Goal: Transaction & Acquisition: Purchase product/service

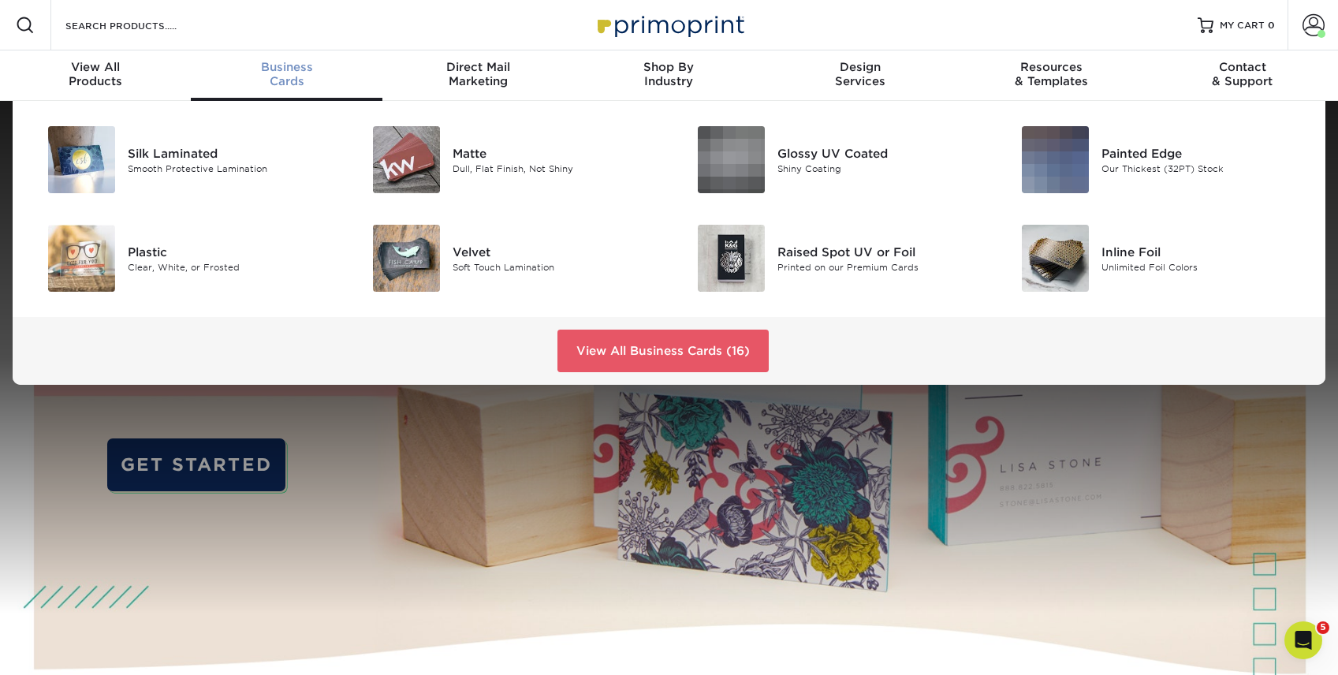
click at [291, 73] on div "Business Cards" at bounding box center [286, 74] width 191 height 28
click at [424, 162] on img at bounding box center [406, 159] width 67 height 67
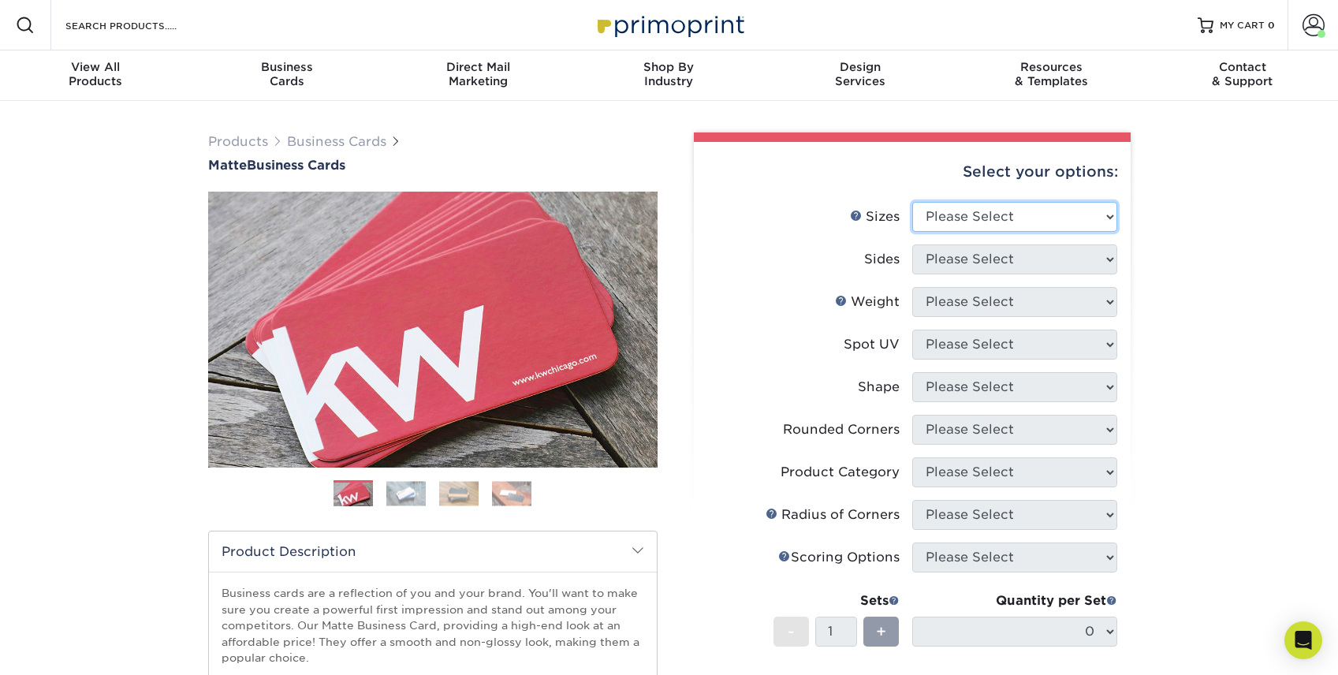
click at [1012, 225] on select "Please Select 1.5" x 3.5" - Mini 1.75" x 3.5" - Mini 2" x 2" - Square 2" x 3" -…" at bounding box center [1014, 217] width 205 height 30
select select "2.00x3.50"
click at [912, 202] on select "Please Select 1.5" x 3.5" - Mini 1.75" x 3.5" - Mini 2" x 2" - Square 2" x 3" -…" at bounding box center [1014, 217] width 205 height 30
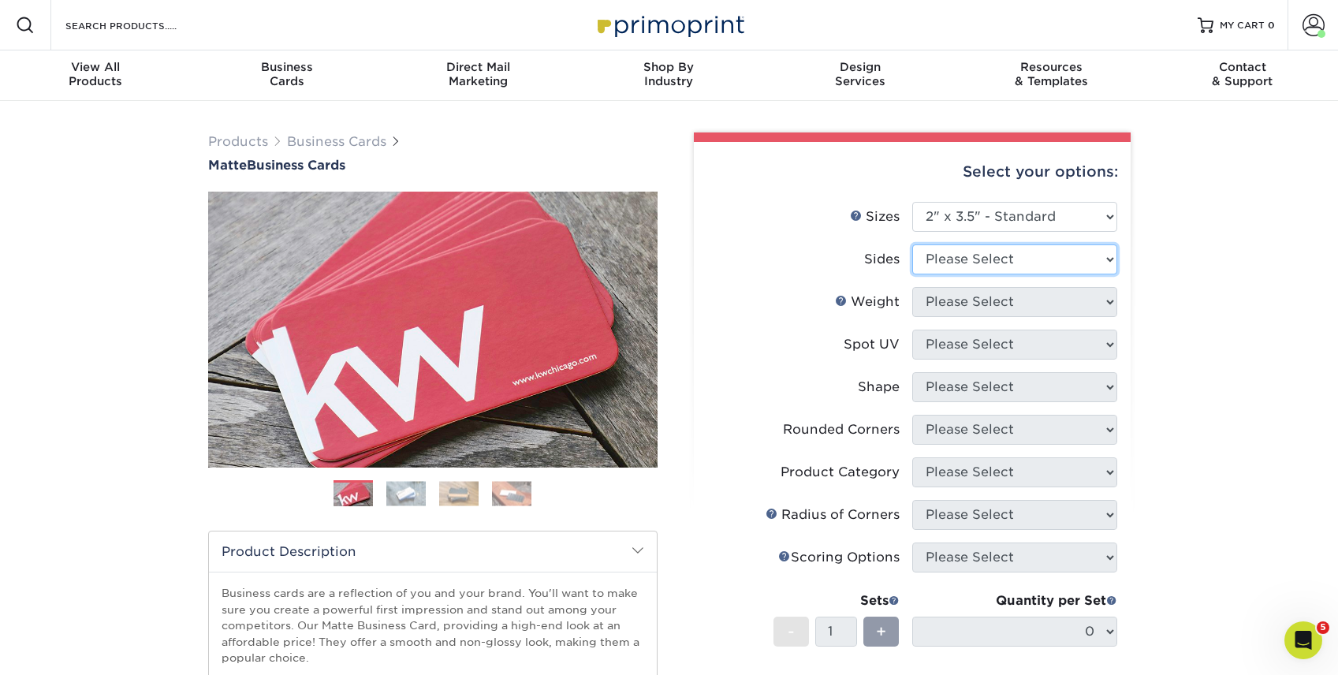
click at [1006, 267] on select "Please Select Print Both Sides Print Front Only" at bounding box center [1014, 259] width 205 height 30
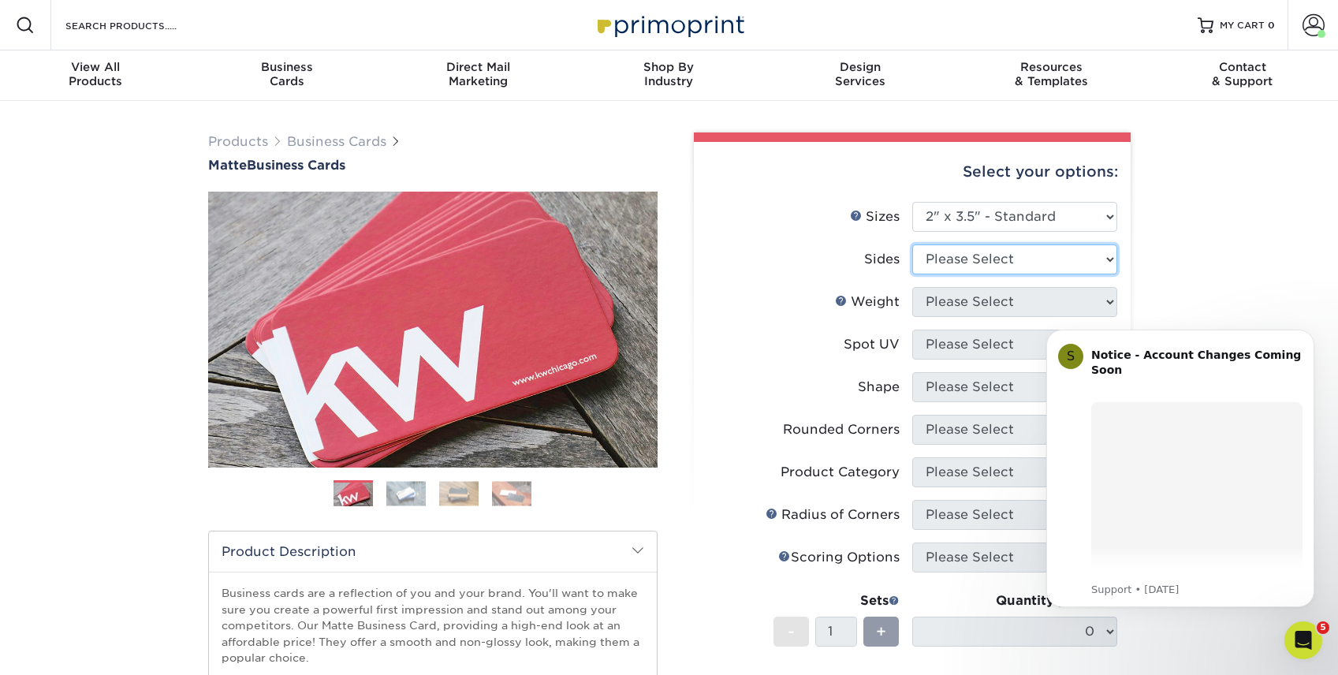
select select "13abbda7-1d64-4f25-8bb2-c179b224825d"
click at [912, 244] on select "Please Select Print Both Sides Print Front Only" at bounding box center [1014, 259] width 205 height 30
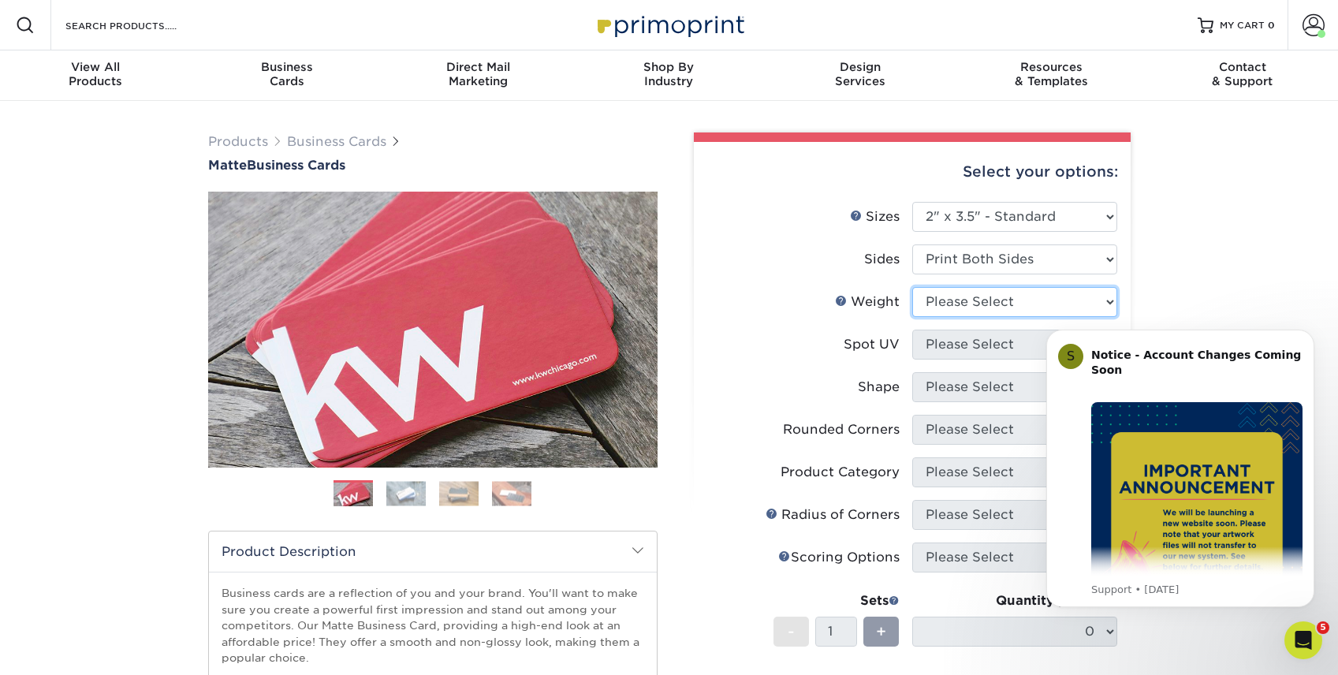
click at [984, 312] on select "Please Select 16PT 14PT" at bounding box center [1014, 302] width 205 height 30
select select "16PT"
click at [912, 287] on select "Please Select 16PT 14PT" at bounding box center [1014, 302] width 205 height 30
click at [970, 344] on select "Please Select No Spot UV Front and Back (Both Sides) Front Only Back Only" at bounding box center [1014, 345] width 205 height 30
select select "1"
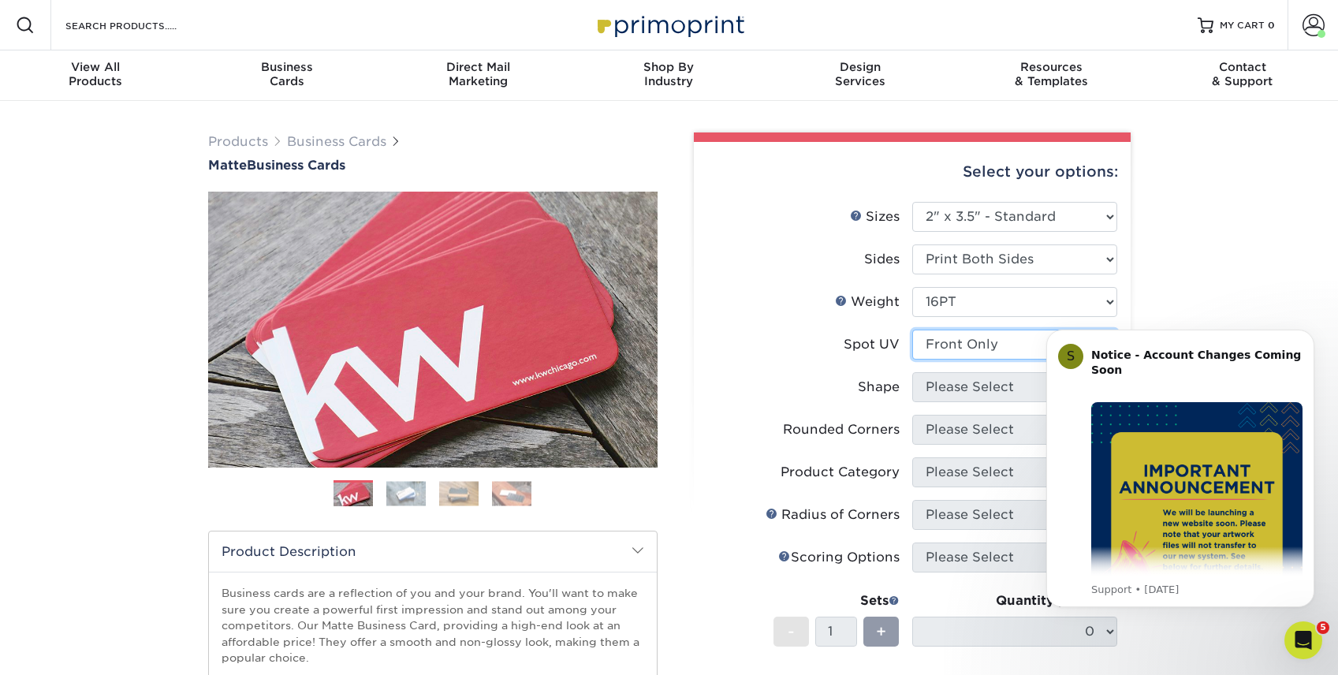
click at [912, 330] on select "Please Select No Spot UV Front and Back (Both Sides) Front Only Back Only" at bounding box center [1014, 345] width 205 height 30
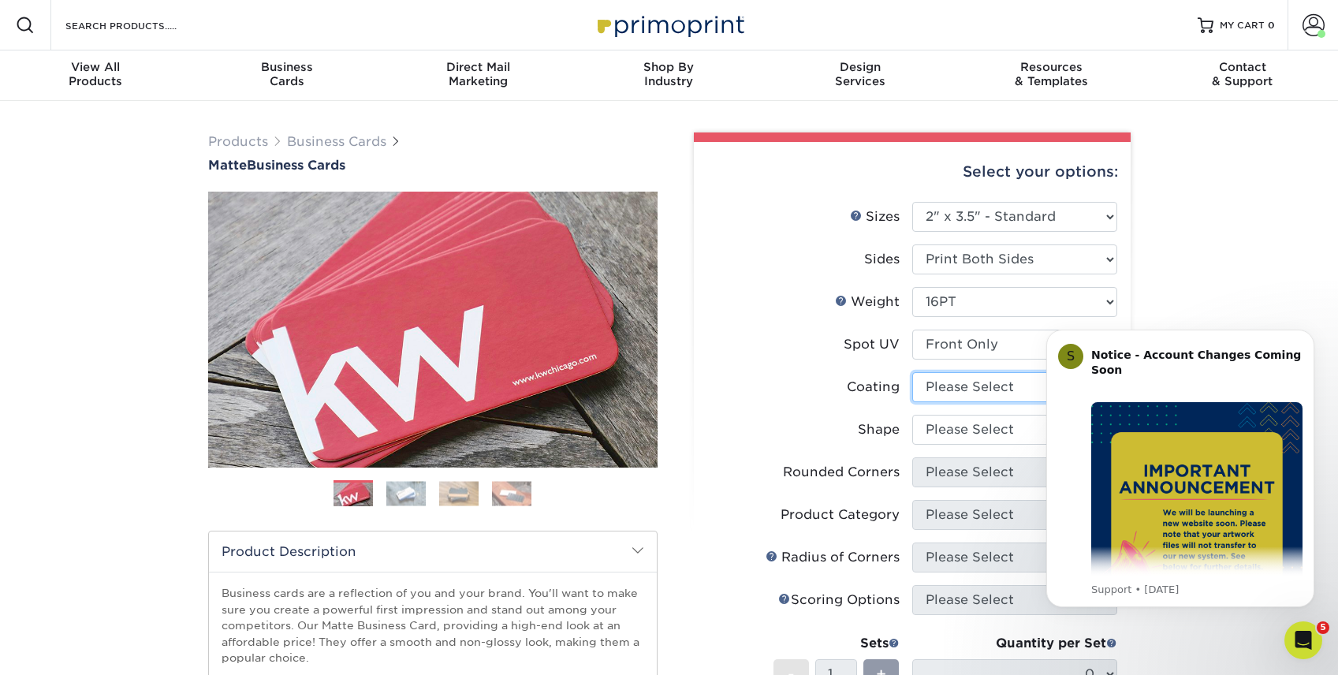
click at [964, 390] on select at bounding box center [1014, 387] width 205 height 30
select select "121bb7b5-3b4d-429f-bd8d-bbf80e953313"
click at [912, 372] on select at bounding box center [1014, 387] width 205 height 30
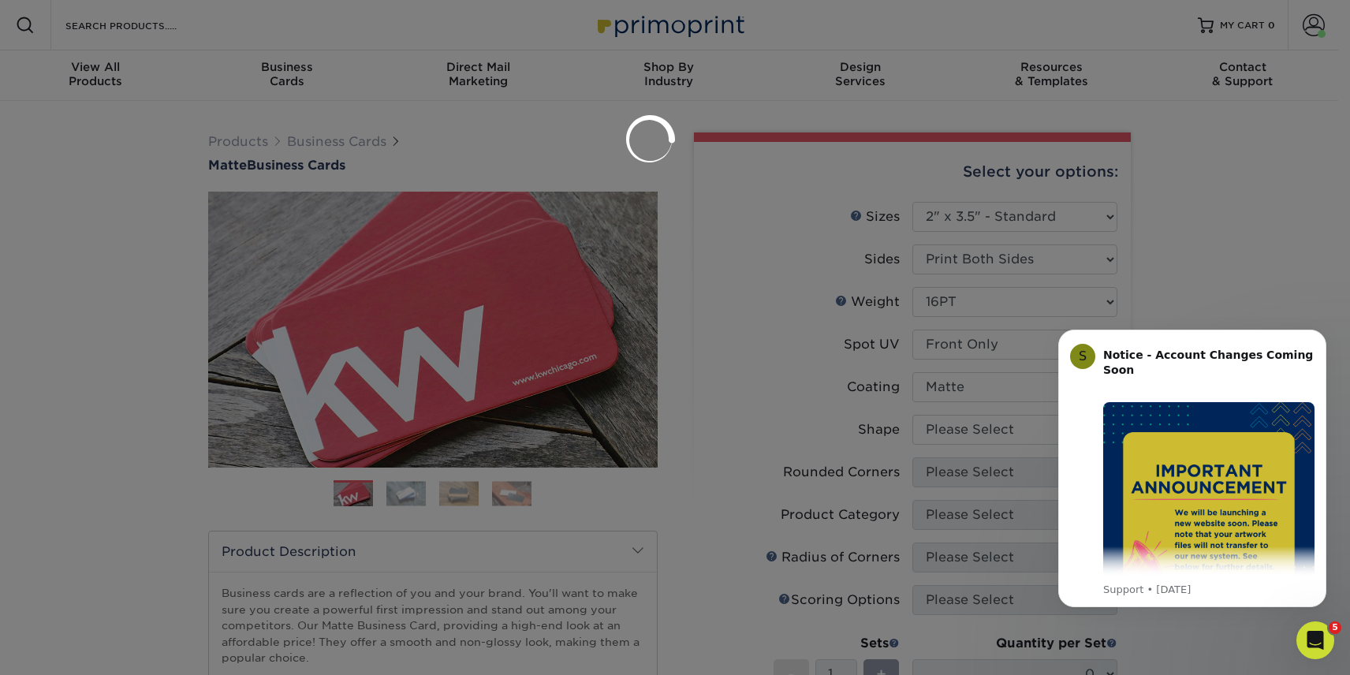
click at [961, 428] on div at bounding box center [675, 337] width 1350 height 675
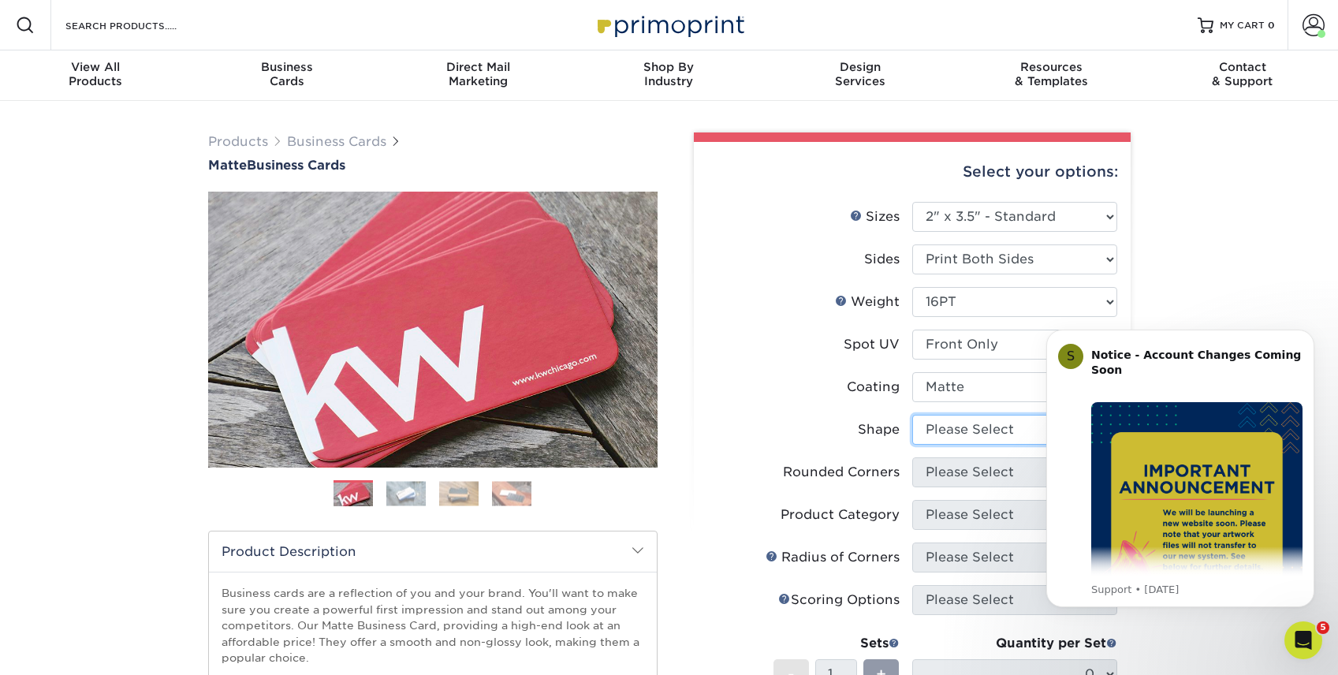
click at [957, 430] on select "Please Select Standard" at bounding box center [1014, 430] width 205 height 30
select select "standard"
click at [912, 415] on select "Please Select Standard" at bounding box center [1014, 430] width 205 height 30
click at [1310, 329] on button "Dismiss notification" at bounding box center [1309, 334] width 20 height 20
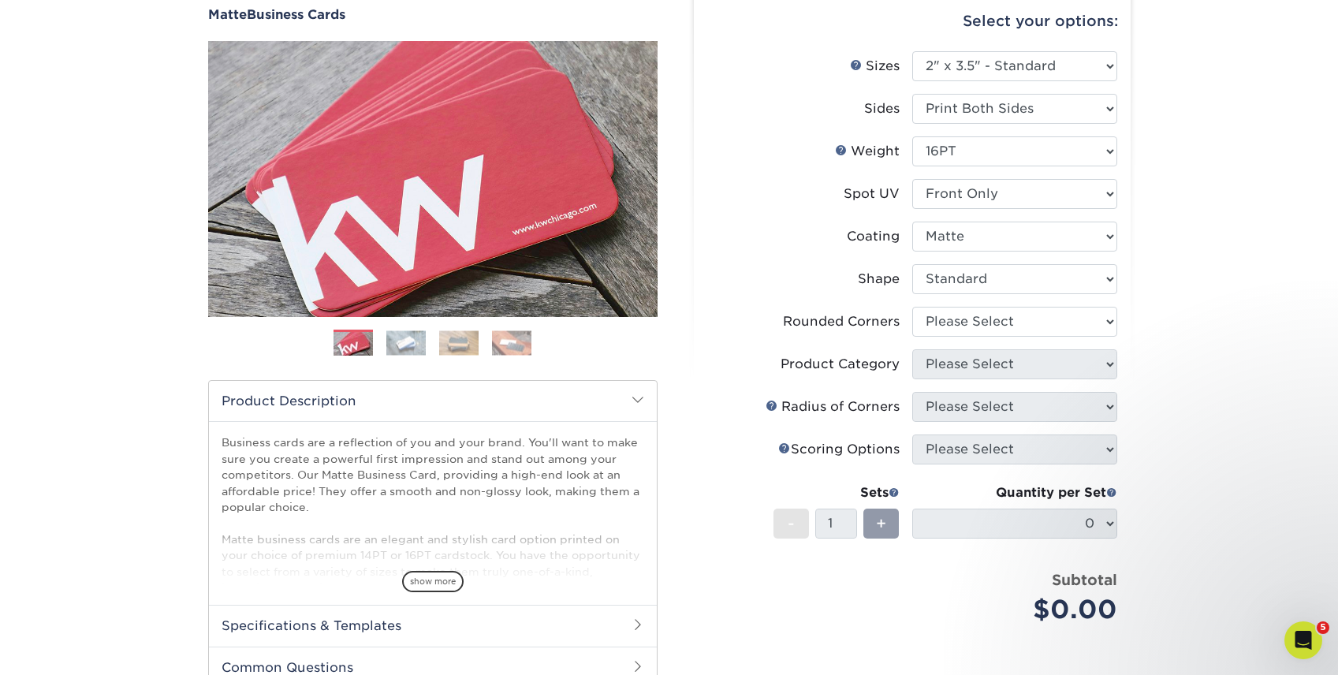
scroll to position [167, 0]
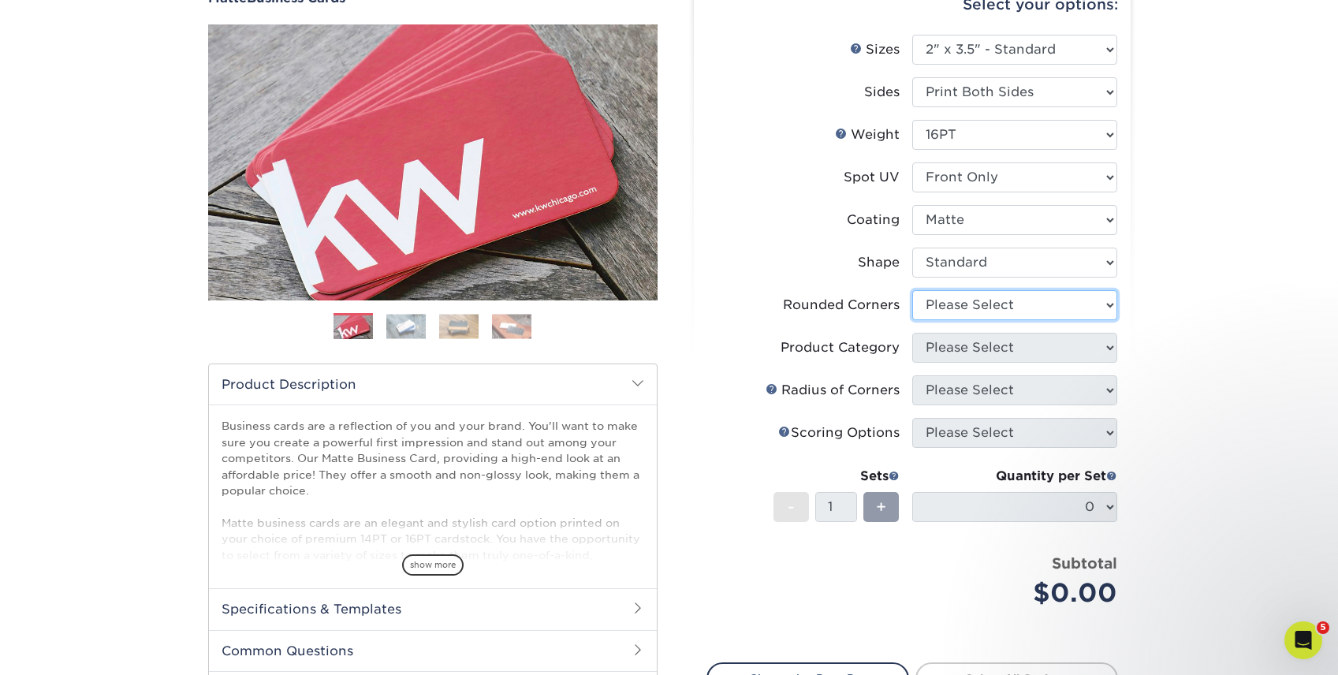
click at [1010, 308] on select "Please Select Yes - Round 2 Corners Yes - Round 4 Corners No" at bounding box center [1014, 305] width 205 height 30
select select "0"
click at [912, 290] on select "Please Select Yes - Round 2 Corners Yes - Round 4 Corners No" at bounding box center [1014, 305] width 205 height 30
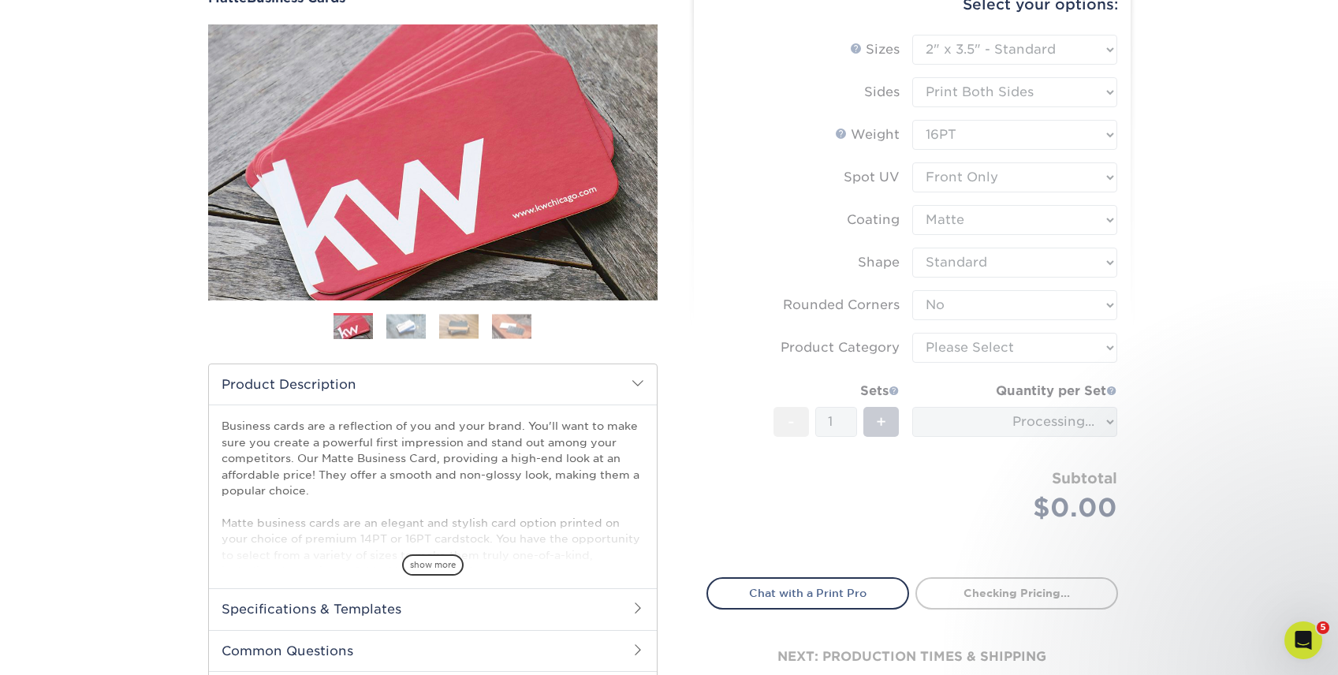
click at [996, 355] on form "Sizes Help Sizes Please Select 1.5" x 3.5" - Mini 1.75" x 3.5" - Mini 2" x 2" -…" at bounding box center [912, 297] width 412 height 524
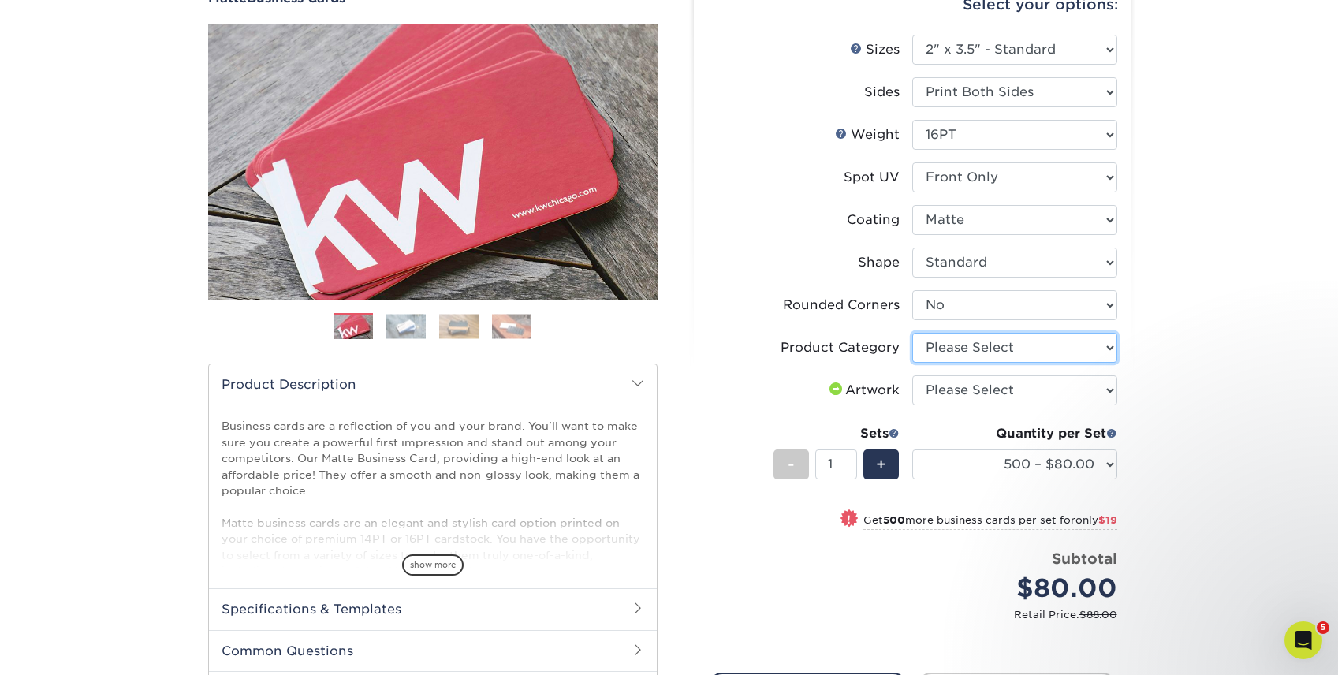
click at [1012, 356] on select "Please Select Business Cards" at bounding box center [1014, 348] width 205 height 30
select select "3b5148f1-0588-4f88-a218-97bcfdce65c1"
click at [912, 333] on select "Please Select Business Cards" at bounding box center [1014, 348] width 205 height 30
click at [1011, 397] on select "Please Select I will upload files I need a design - $100" at bounding box center [1014, 390] width 205 height 30
select select "upload"
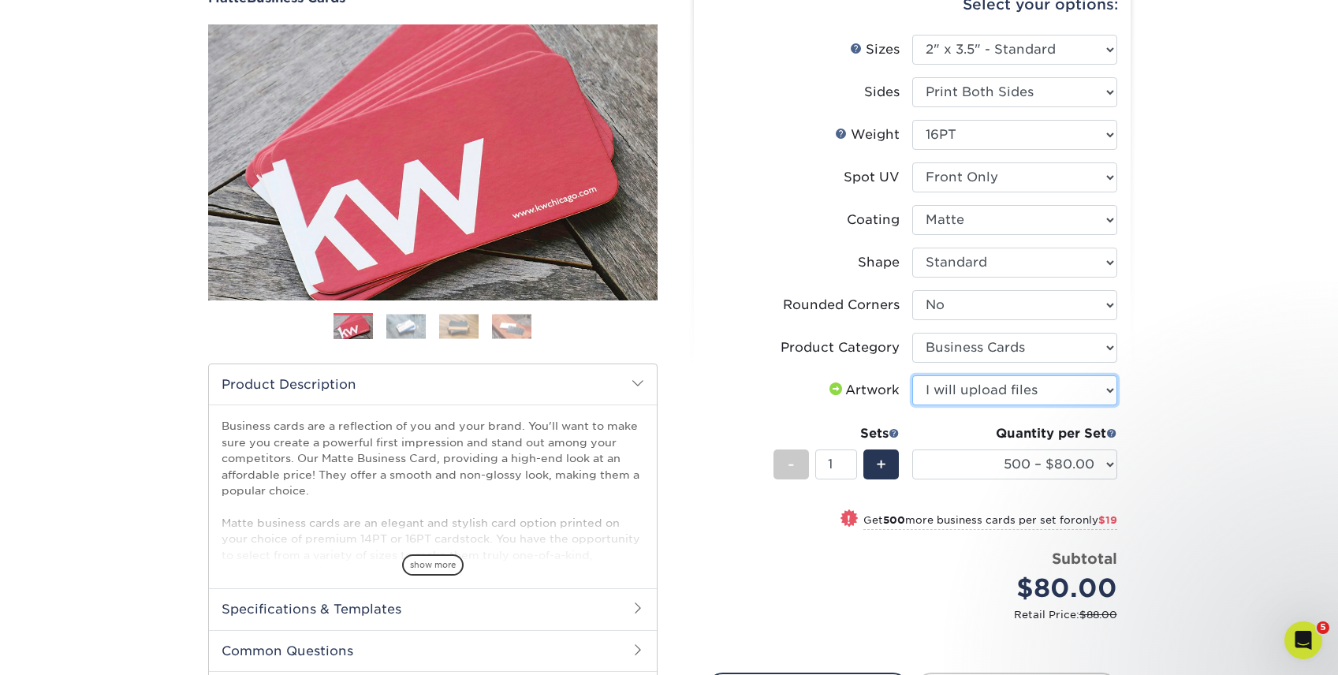
click at [912, 375] on select "Please Select I will upload files I need a design - $100" at bounding box center [1014, 390] width 205 height 30
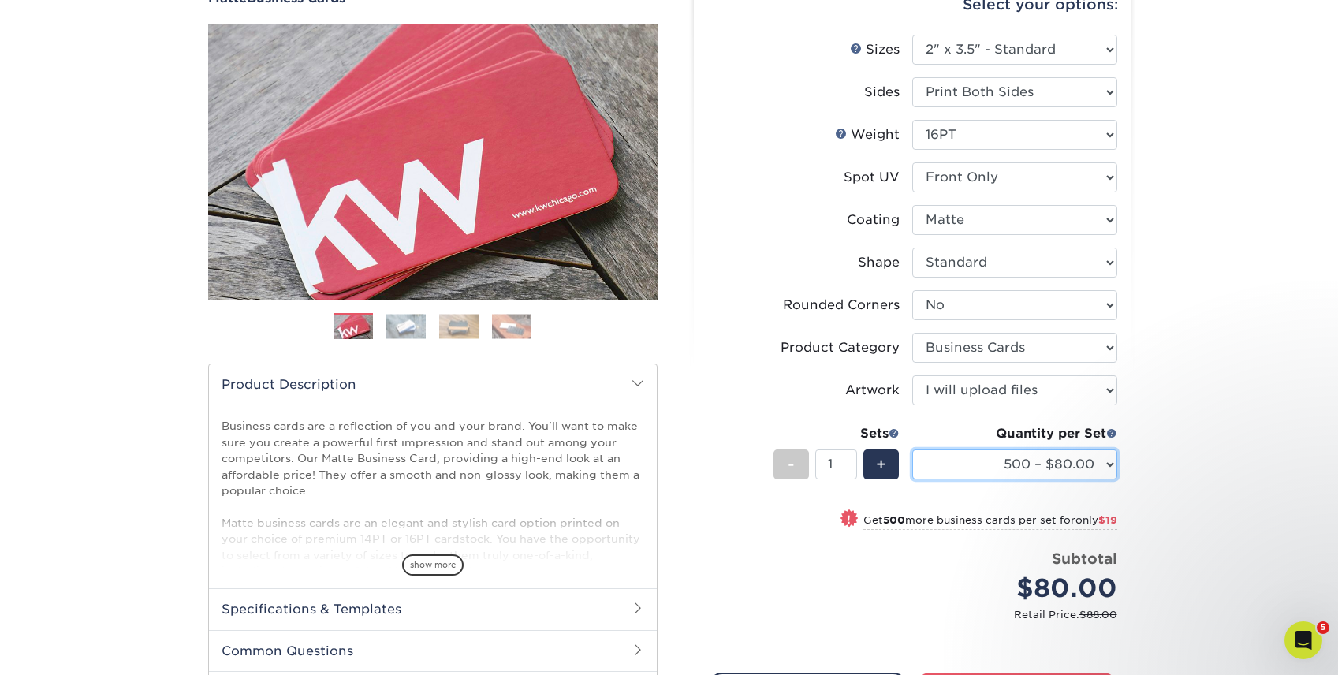
click at [1044, 475] on select "500 – $80.00 1000 – $99.00 2500 – $187.00 5000 – $254.00 10000 – $558.00 15000 …" at bounding box center [1014, 464] width 205 height 30
